Goal: Information Seeking & Learning: Learn about a topic

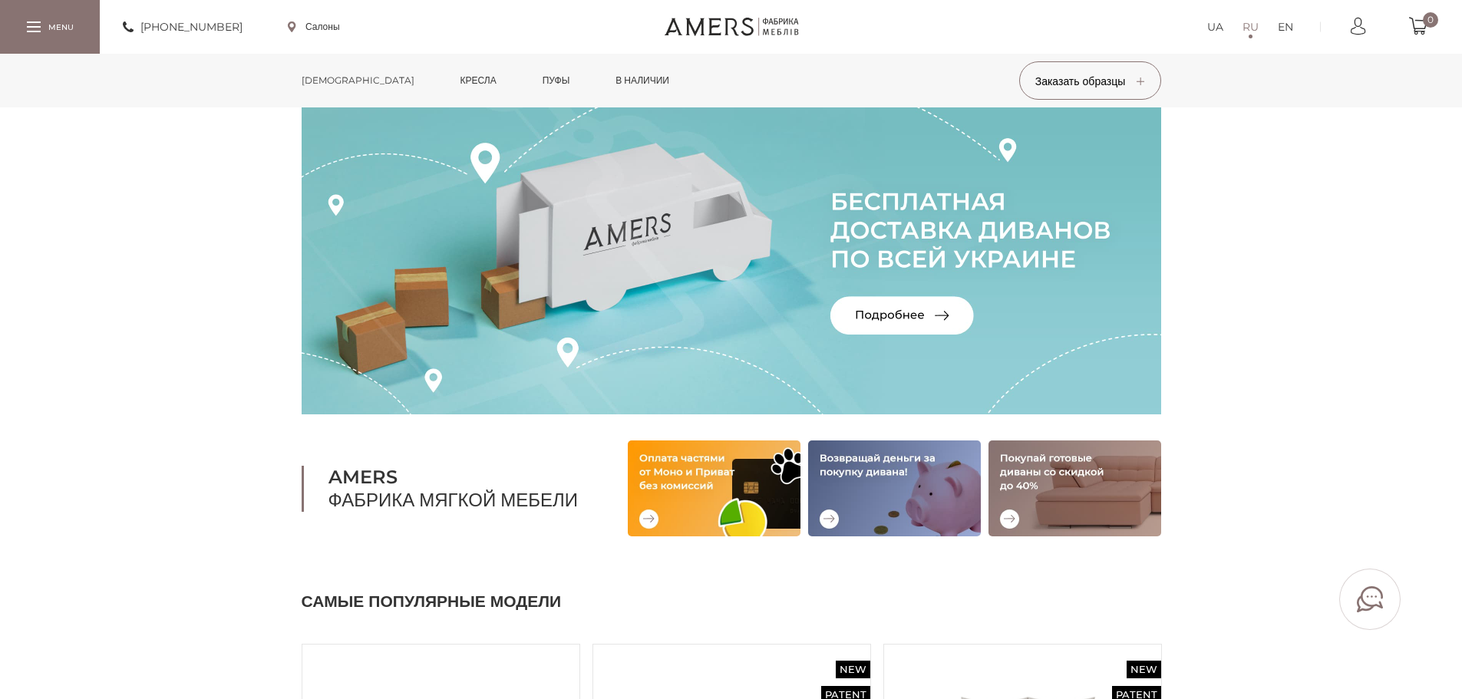
click at [316, 84] on link "[DEMOGRAPHIC_DATA]" at bounding box center [358, 81] width 136 height 54
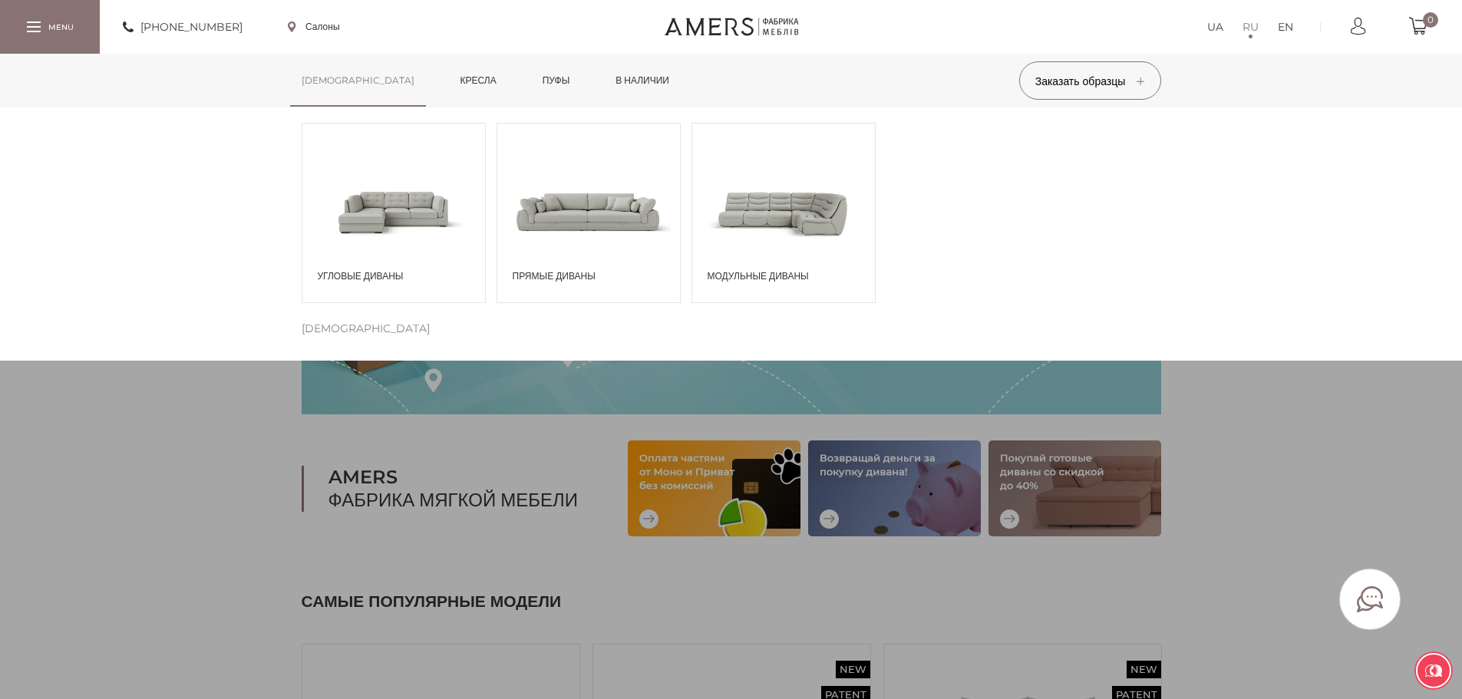
click at [441, 208] on span at bounding box center [393, 211] width 183 height 107
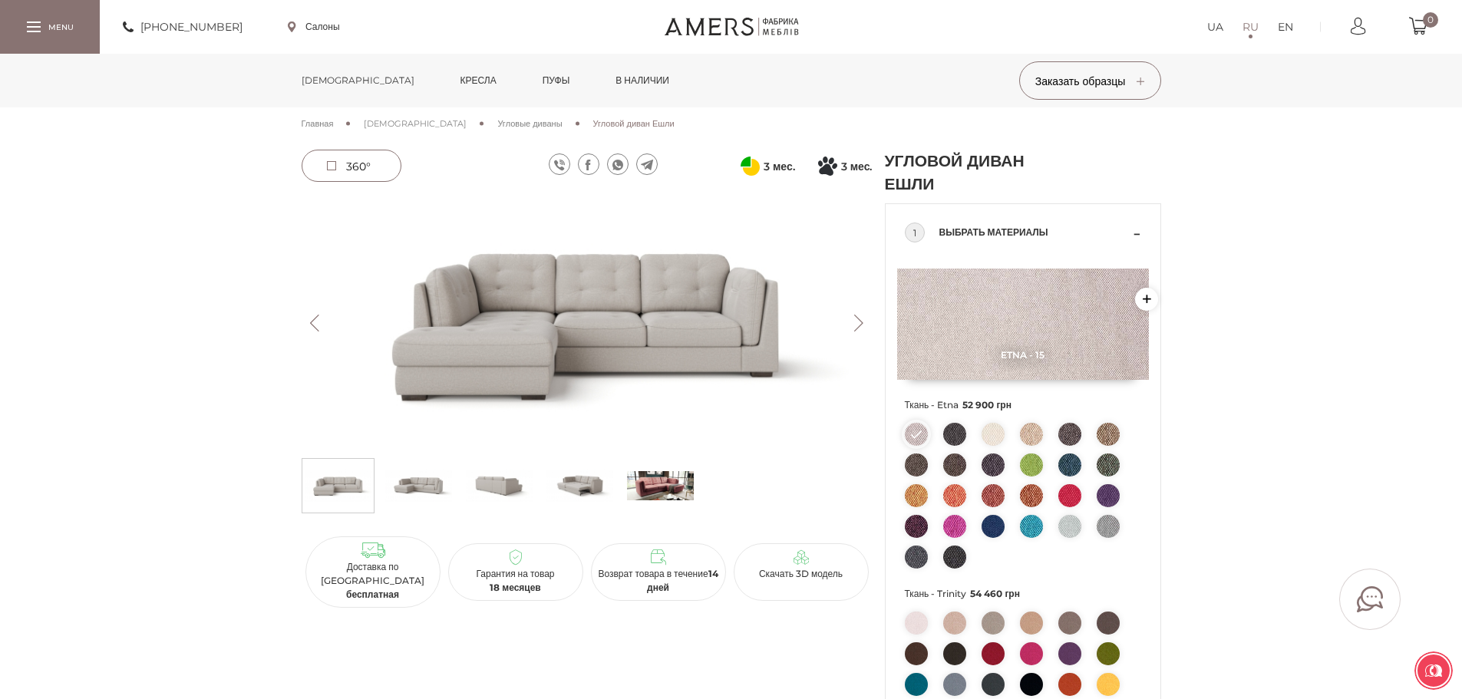
click at [421, 492] on img at bounding box center [418, 486] width 67 height 46
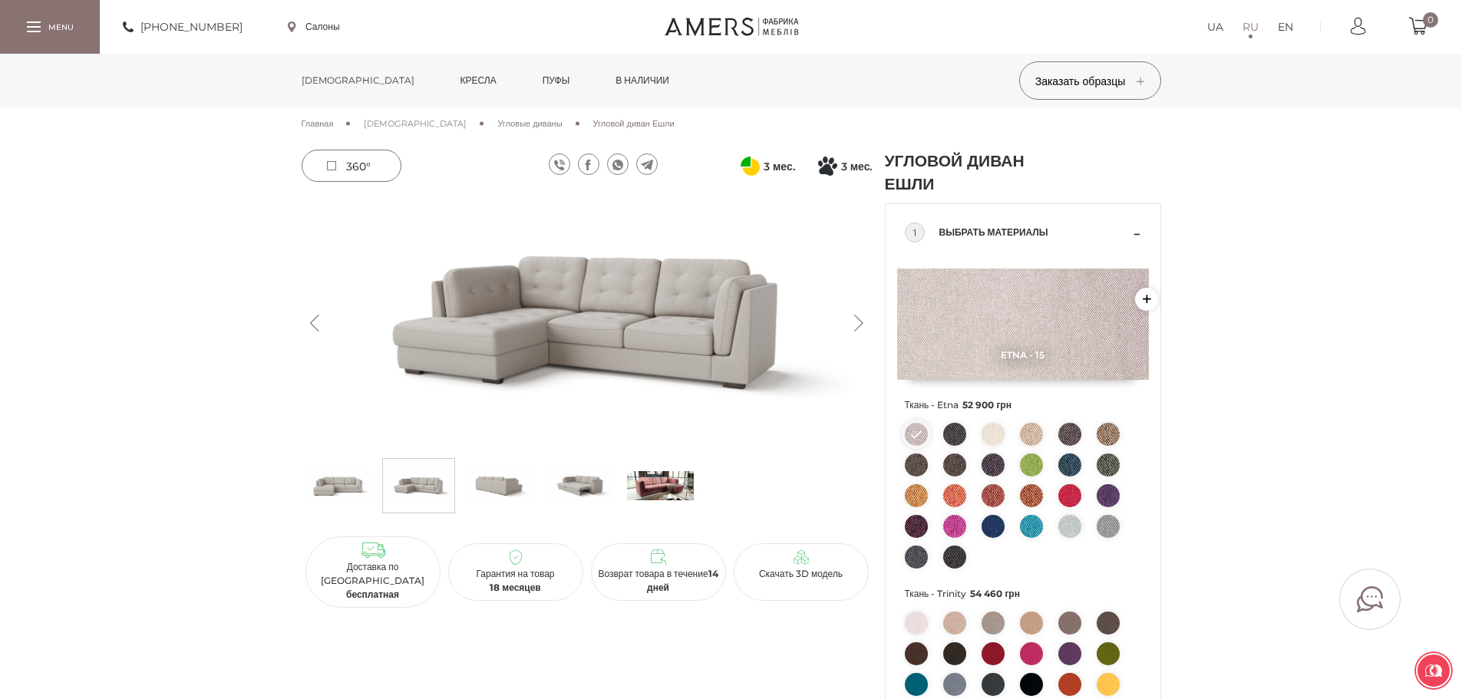
click at [481, 491] on img at bounding box center [499, 486] width 67 height 46
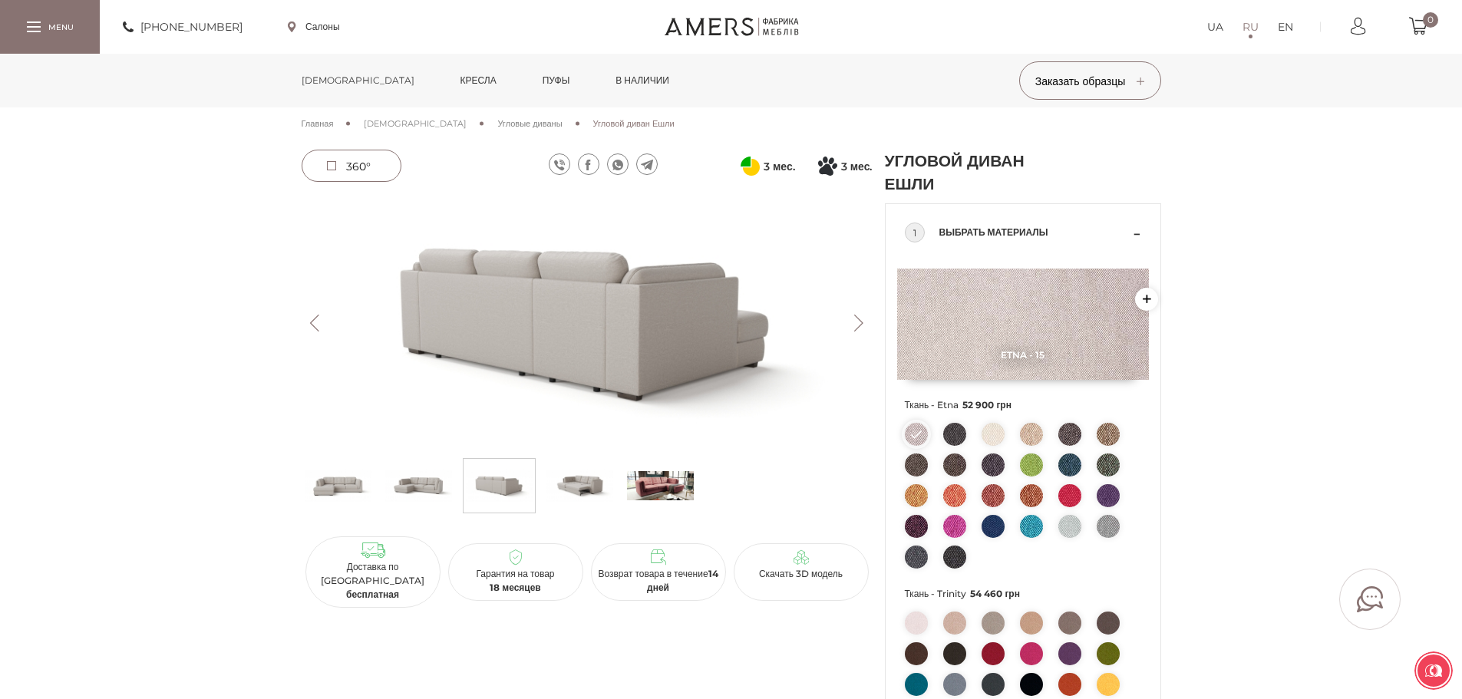
click at [576, 492] on img at bounding box center [580, 486] width 67 height 46
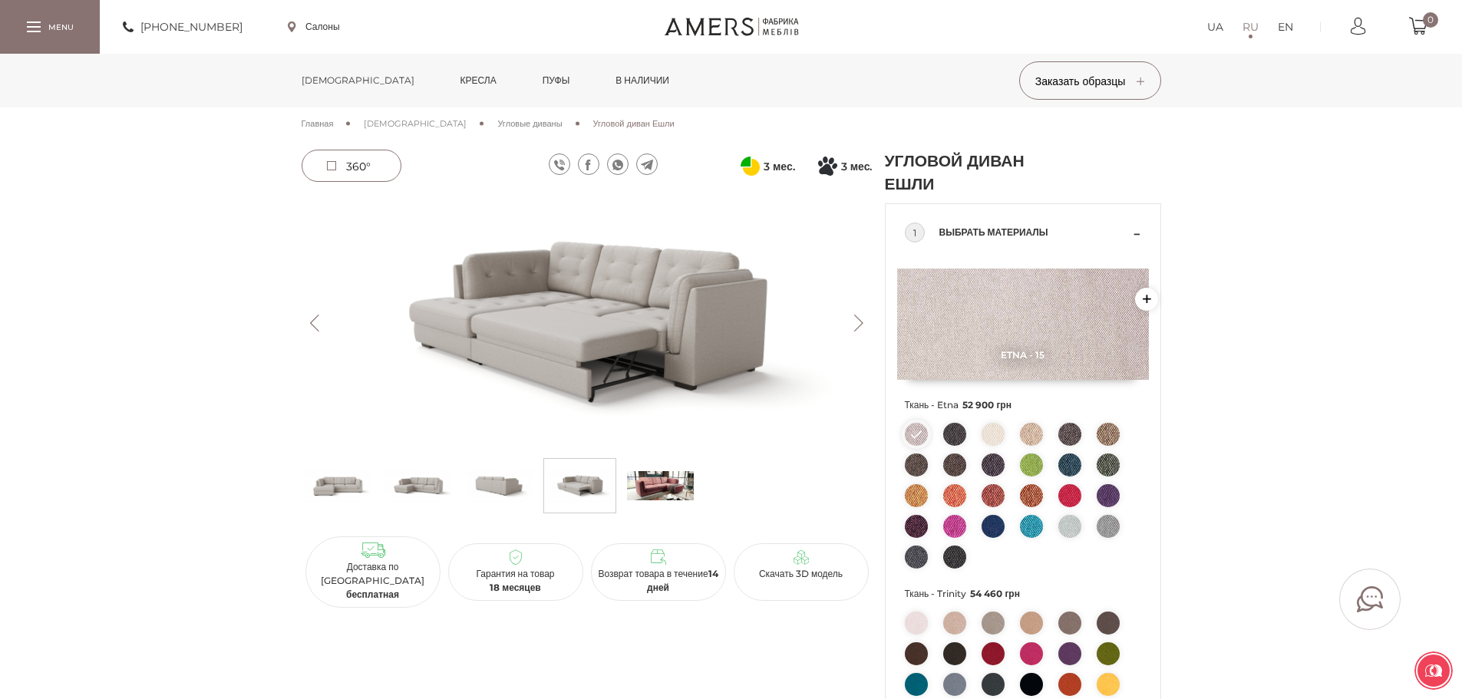
click at [650, 487] on img at bounding box center [660, 486] width 67 height 46
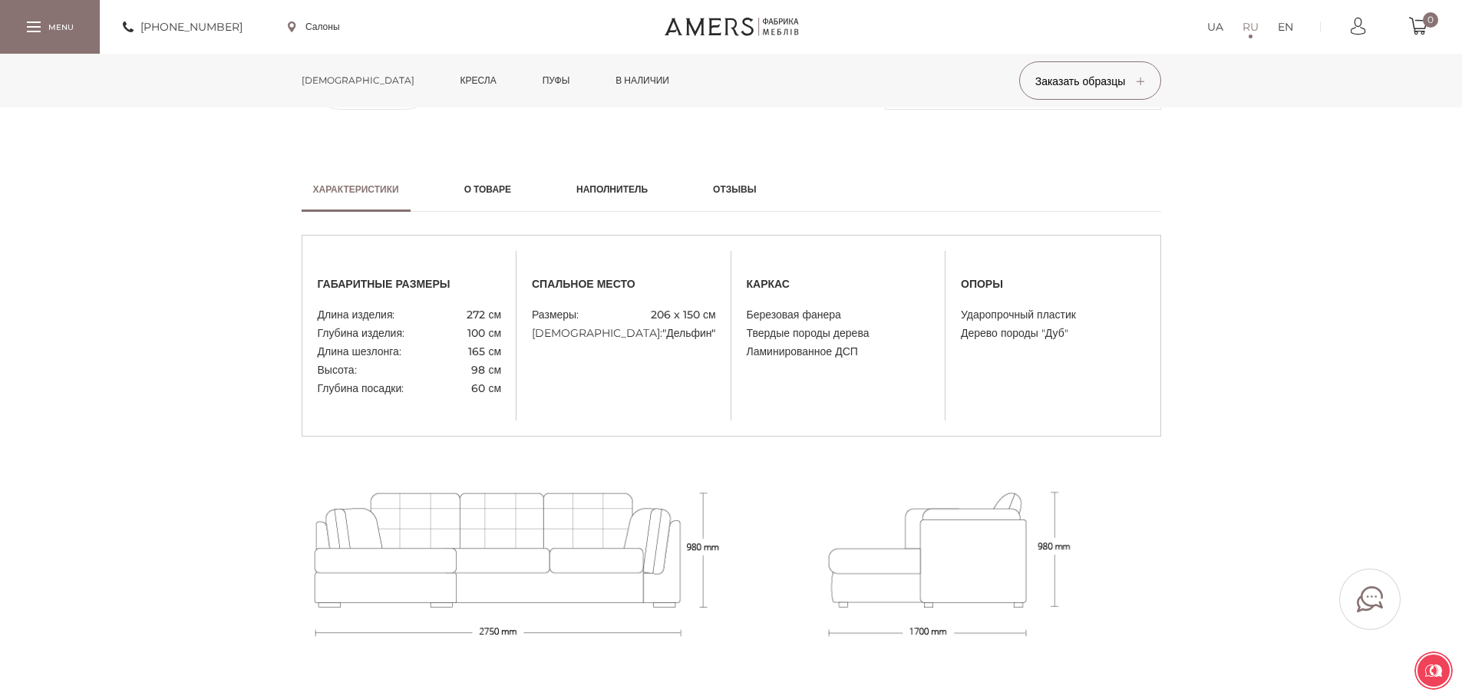
scroll to position [1228, 0]
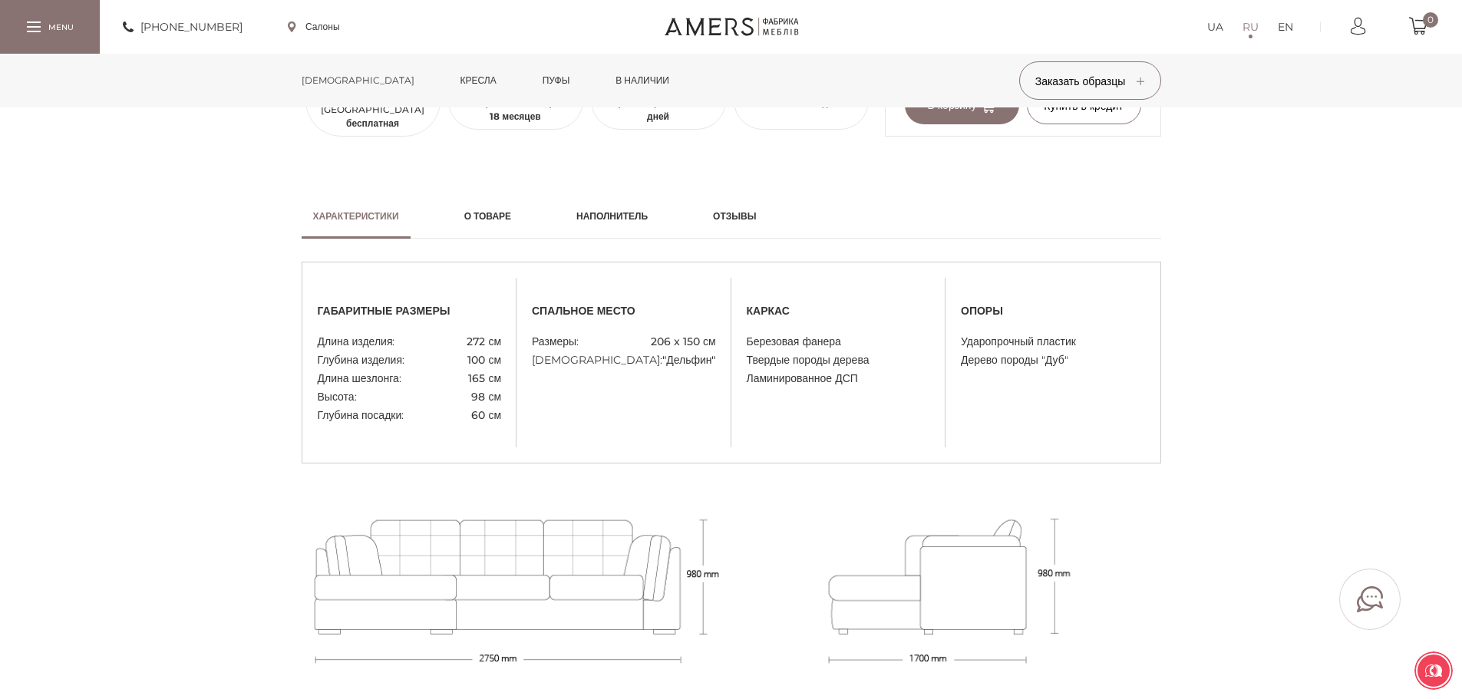
click at [626, 218] on h2 "Наполнитель" at bounding box center [611, 217] width 71 height 14
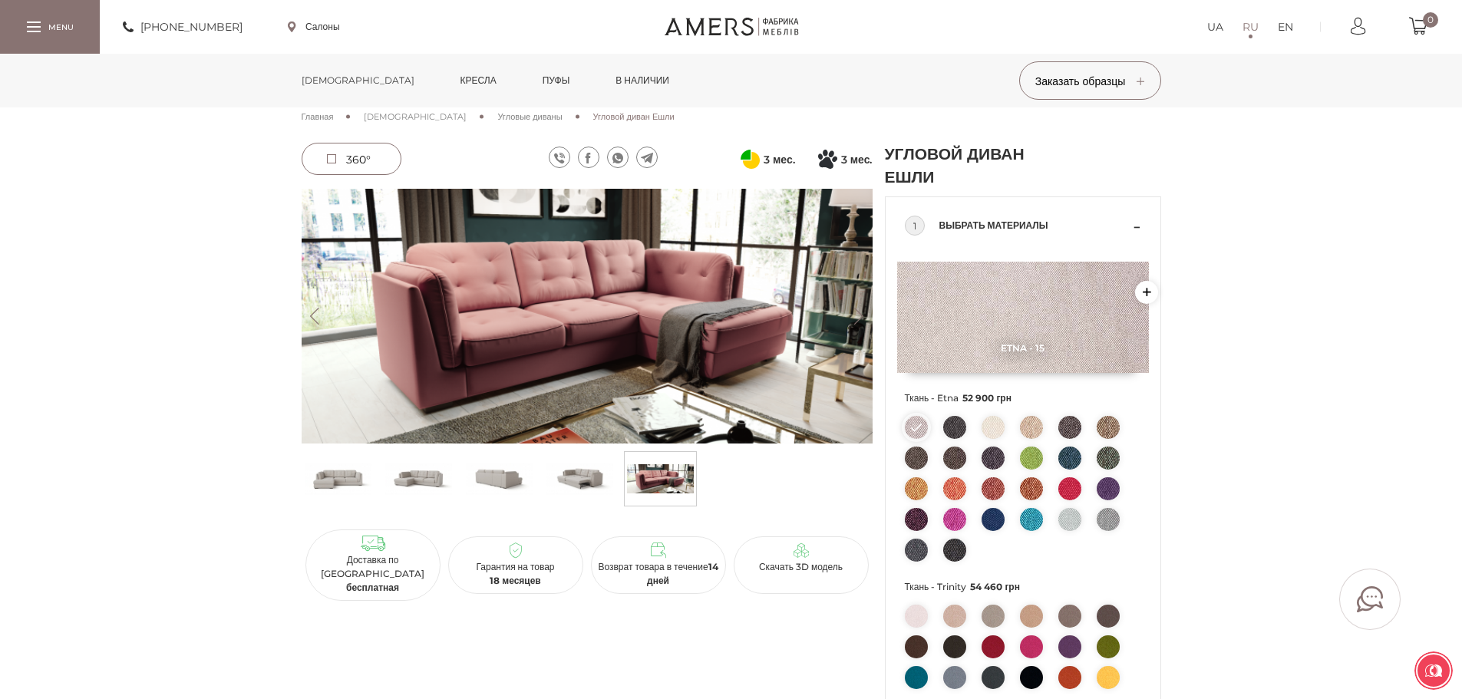
scroll to position [0, 0]
